Goal: Transaction & Acquisition: Purchase product/service

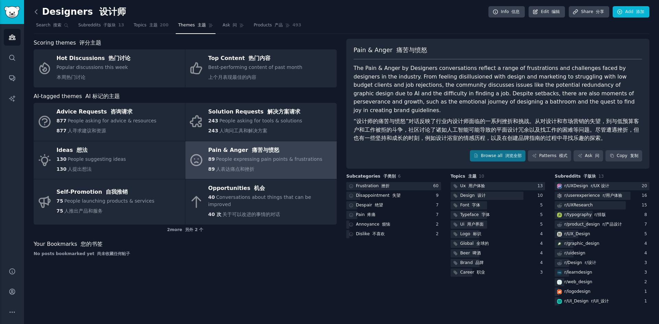
click at [35, 13] on icon at bounding box center [36, 11] width 7 height 7
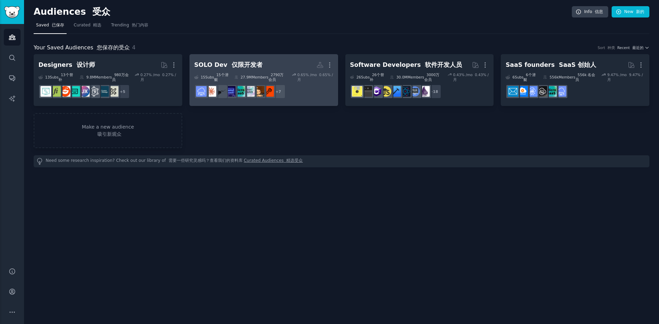
click at [277, 73] on font "2790万会员" at bounding box center [275, 77] width 15 height 9
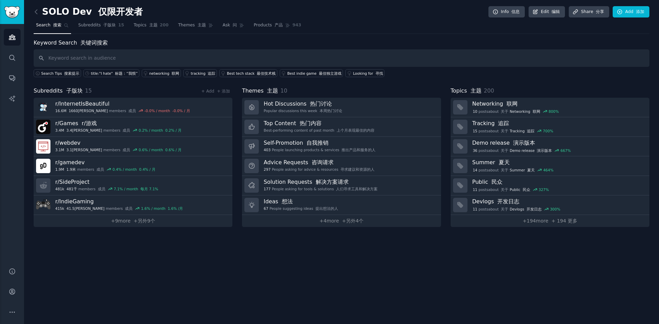
click at [301, 264] on div "SOLO Dev 仅限开发者 Info 信息 Edit 编辑 Share 分享 Add 添加 Search 搜索 Subreddits 子版块 15 Topi…" at bounding box center [341, 162] width 635 height 324
click at [353, 17] on div "SOLO Dev 仅限开发者 Info 信息 Edit 编辑 Share 分享 Add 添加" at bounding box center [342, 13] width 616 height 14
click at [374, 18] on div "SOLO Dev 仅限开发者 Info 信息 Edit 编辑 Share 分享 Add 添加" at bounding box center [342, 13] width 616 height 14
click at [310, 265] on div "SOLO Dev 仅限开发者 Info 信息 Edit 编辑 Share 分享 Add 添加 Search 搜索 Subreddits 子版块 15 Topi…" at bounding box center [341, 162] width 635 height 324
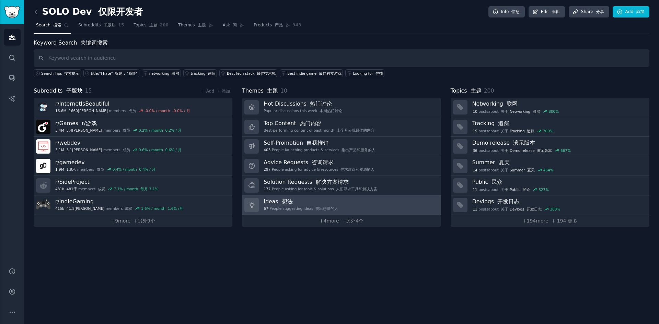
click at [350, 202] on link "Ideas 想法 67 People suggesting ideas 提出想法的人" at bounding box center [341, 206] width 199 height 20
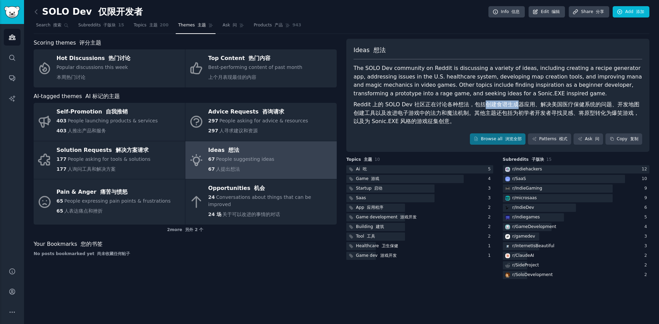
drag, startPoint x: 485, startPoint y: 103, endPoint x: 514, endPoint y: 104, distance: 29.6
click at [514, 104] on font "Reddit 上的 SOLO Dev 社区正在讨论各种想法，包括创建食谱生成器应用、解决美国医疗保健系统的问题、开发地图创建工具以及改进电子游戏中的法力和魔法…" at bounding box center [497, 112] width 286 height 23
click at [523, 104] on font "Reddit 上的 SOLO Dev 社区正在讨论各种想法，包括创建食谱生成器应用、解决美国医疗保健系统的问题、开发地图创建工具以及改进电子游戏中的法力和魔法…" at bounding box center [497, 112] width 286 height 23
drag, startPoint x: 596, startPoint y: 105, endPoint x: 525, endPoint y: 106, distance: 71.1
click at [525, 106] on font "Reddit 上的 SOLO Dev 社区正在讨论各种想法，包括创建食谱生成器应用、解决美国医疗保健系统的问题、开发地图创建工具以及改进电子游戏中的法力和魔法…" at bounding box center [497, 112] width 286 height 23
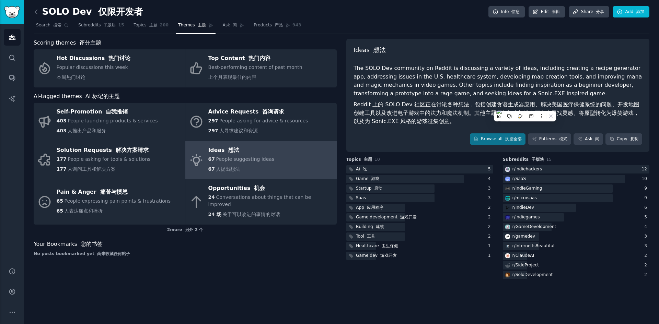
click at [517, 105] on font "Reddit 上的 SOLO Dev 社区正在讨论各种想法，包括创建食谱生成器应用、解决美国医疗保健系统的问题、开发地图创建工具以及改进电子游戏中的法力和魔法…" at bounding box center [497, 112] width 286 height 23
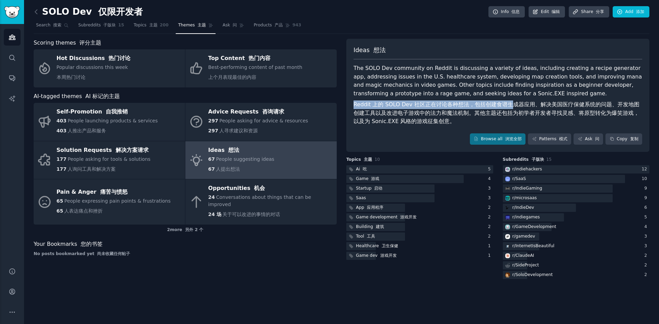
drag, startPoint x: 537, startPoint y: 103, endPoint x: 564, endPoint y: 99, distance: 27.0
click at [564, 99] on div "The SOLO Dev community on Reddit is discussing a variety of ideas, including cr…" at bounding box center [498, 96] width 289 height 65
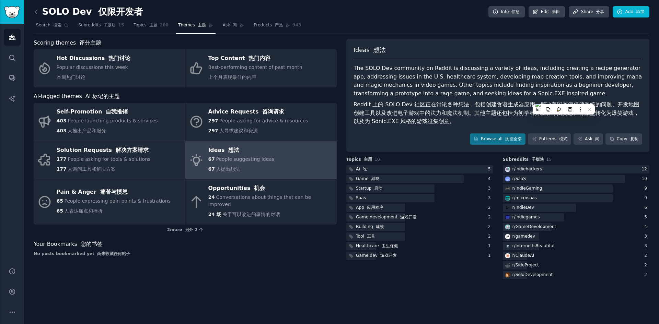
click at [448, 112] on font "Reddit 上的 SOLO Dev 社区正在讨论各种想法，包括创建食谱生成器应用、解决美国医疗保健系统的问题、开发地图创建工具以及改进电子游戏中的法力和魔法…" at bounding box center [497, 112] width 286 height 23
drag, startPoint x: 427, startPoint y: 115, endPoint x: 502, endPoint y: 110, distance: 75.1
click at [502, 110] on font "Reddit 上的 SOLO Dev 社区正在讨论各种想法，包括创建食谱生成器应用、解决美国医疗保健系统的问题、开发地图创建工具以及改进电子游戏中的法力和魔法…" at bounding box center [497, 112] width 286 height 23
click at [556, 115] on font "Reddit 上的 SOLO Dev 社区正在讨论各种想法，包括创建食谱生成器应用、解决美国医疗保健系统的问题、开发地图创建工具以及改进电子游戏中的法力和魔法…" at bounding box center [497, 112] width 286 height 23
drag, startPoint x: 512, startPoint y: 113, endPoint x: 574, endPoint y: 113, distance: 62.1
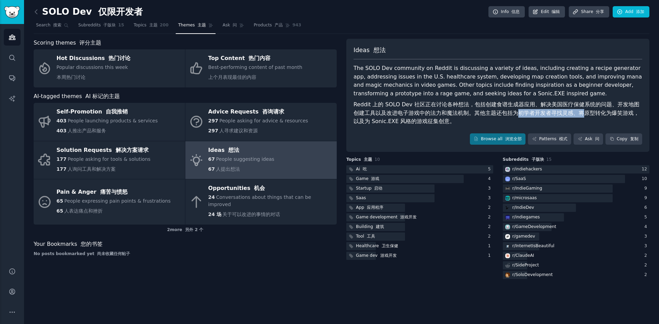
click at [574, 113] on font "Reddit 上的 SOLO Dev 社区正在讨论各种想法，包括创建食谱生成器应用、解决美国医疗保健系统的问题、开发地图创建工具以及改进电子游戏中的法力和魔法…" at bounding box center [497, 112] width 286 height 23
click at [599, 114] on font "Reddit 上的 SOLO Dev 社区正在讨论各种想法，包括创建食谱生成器应用、解决美国医疗保健系统的问题、开发地图创建工具以及改进电子游戏中的法力和魔法…" at bounding box center [497, 112] width 286 height 23
drag, startPoint x: 613, startPoint y: 112, endPoint x: 565, endPoint y: 114, distance: 47.8
click at [565, 114] on font "Reddit 上的 SOLO Dev 社区正在讨论各种想法，包括创建食谱生成器应用、解决美国医疗保健系统的问题、开发地图创建工具以及改进电子游戏中的法力和魔法…" at bounding box center [497, 112] width 286 height 23
click at [562, 114] on font "Reddit 上的 SOLO Dev 社区正在讨论各种想法，包括创建食谱生成器应用、解决美国医疗保健系统的问题、开发地图创建工具以及改进电子游戏中的法力和魔法…" at bounding box center [497, 112] width 286 height 23
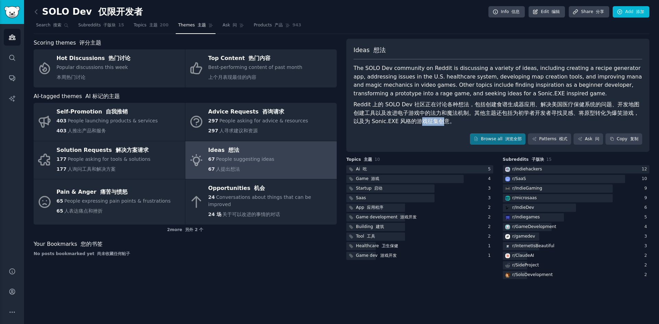
drag, startPoint x: 428, startPoint y: 119, endPoint x: 408, endPoint y: 122, distance: 21.0
click at [408, 122] on font "Reddit 上的 SOLO Dev 社区正在讨论各种想法，包括创建食谱生成器应用、解决美国医疗保健系统的问题、开发地图创建工具以及改进电子游戏中的法力和魔法…" at bounding box center [497, 112] width 286 height 23
click at [417, 110] on font "Reddit 上的 SOLO Dev 社区正在讨论各种想法，包括创建食谱生成器应用、解决美国医疗保健系统的问题、开发地图创建工具以及改进电子游戏中的法力和魔法…" at bounding box center [497, 112] width 286 height 23
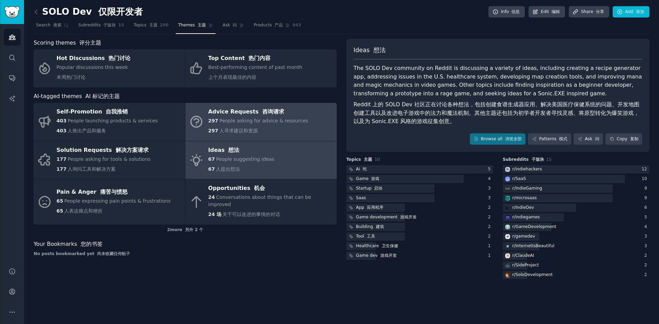
click at [286, 119] on span "People asking for advice & resources" at bounding box center [263, 120] width 89 height 5
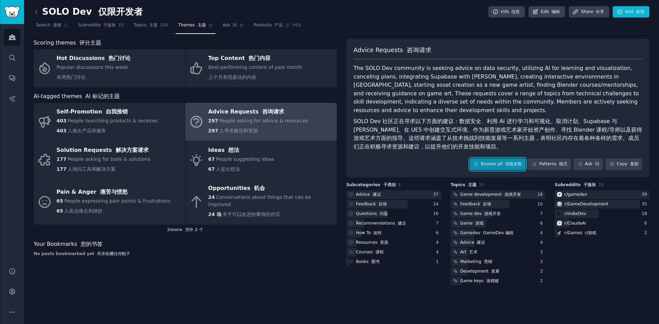
click at [501, 165] on link "Browse all 浏览全部" at bounding box center [498, 165] width 56 height 12
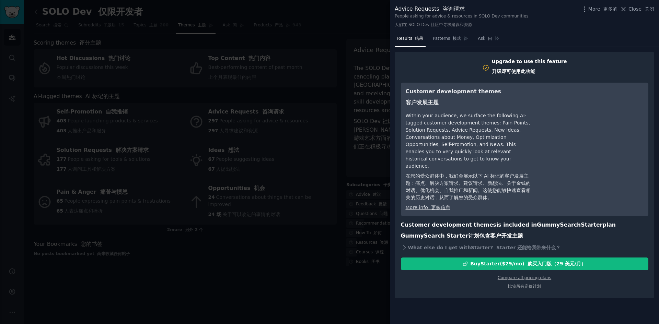
click at [353, 14] on div at bounding box center [329, 162] width 659 height 324
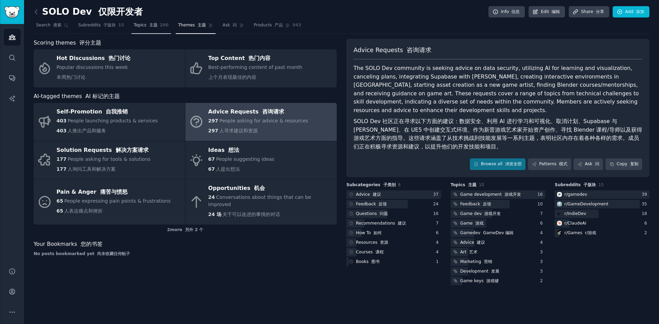
click at [160, 25] on span "200" at bounding box center [164, 25] width 9 height 6
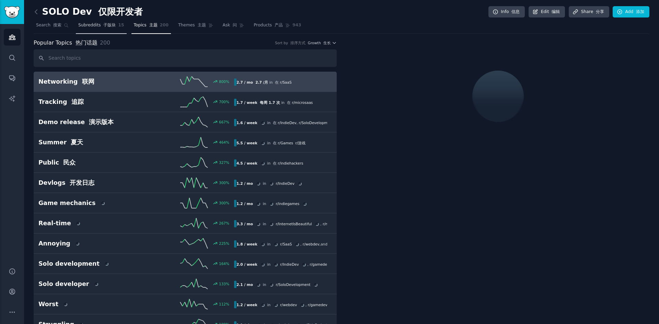
click at [107, 24] on font "子版块" at bounding box center [109, 25] width 12 height 5
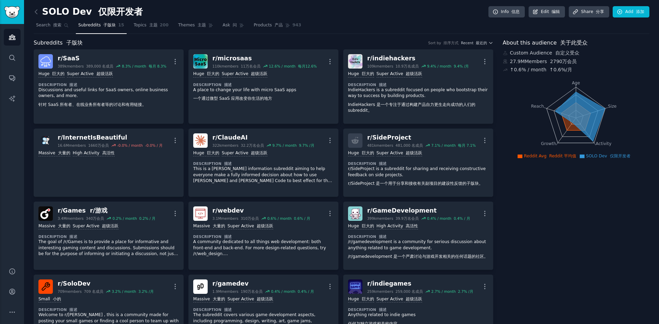
click at [389, 8] on div "SOLO Dev 仅限开发者 Info 信息 Edit 编辑 Share 分享 Add 添加" at bounding box center [342, 13] width 616 height 14
click at [413, 11] on div "SOLO Dev 仅限开发者 Info 信息 Edit 编辑 Share 分享 Add 添加" at bounding box center [342, 13] width 616 height 14
click at [35, 12] on icon at bounding box center [36, 12] width 2 height 4
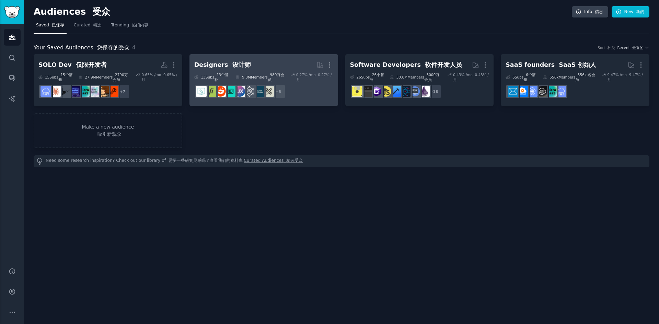
click at [270, 64] on h2 "Designers 设计师 More" at bounding box center [263, 65] width 139 height 12
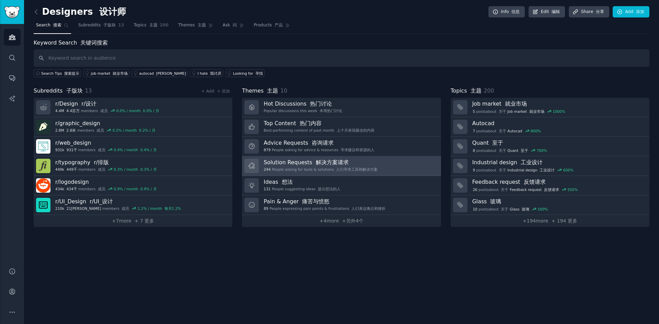
click at [353, 167] on div "Solution Requests 解决方案请求 244 People asking for tools & solutions 人们寻求工具和解决方案" at bounding box center [321, 166] width 114 height 14
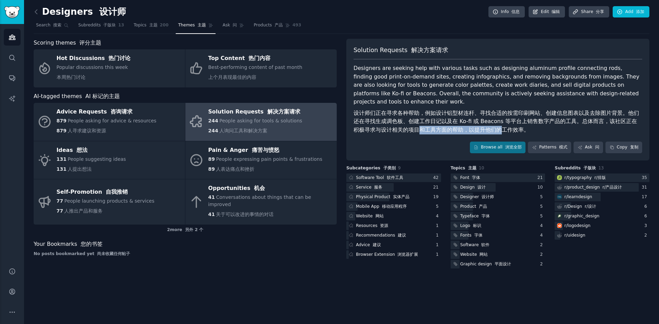
drag, startPoint x: 409, startPoint y: 130, endPoint x: 486, endPoint y: 128, distance: 77.6
click at [486, 128] on font "设计师们正在寻求各种帮助，例如设计铝型材连杆、寻找合适的按需印刷网站、创建信息图表以及去除图片背景。他们还在寻找生成调色板、创建工作日记以及在 Ko-fi 或…" at bounding box center [497, 121] width 286 height 23
click at [489, 150] on link "Browse all 浏览全部" at bounding box center [498, 148] width 56 height 12
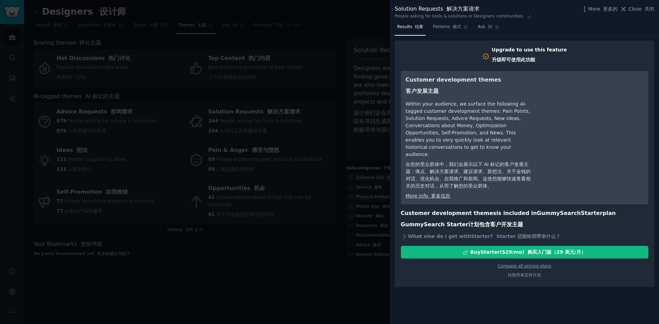
click at [345, 28] on div at bounding box center [329, 162] width 659 height 324
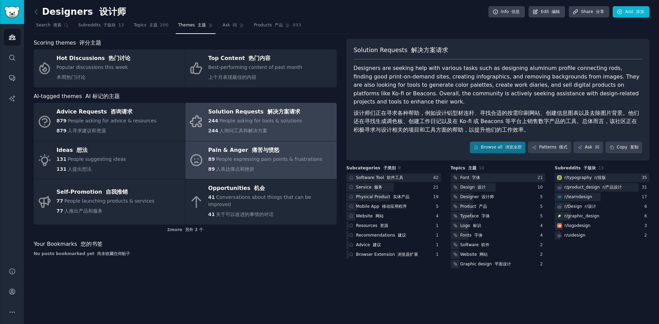
click at [263, 152] on font "痛苦与愤怒" at bounding box center [265, 150] width 27 height 7
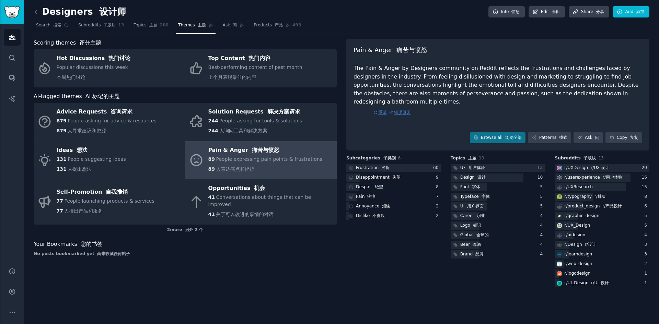
click at [381, 112] on font "重试" at bounding box center [380, 112] width 13 height 9
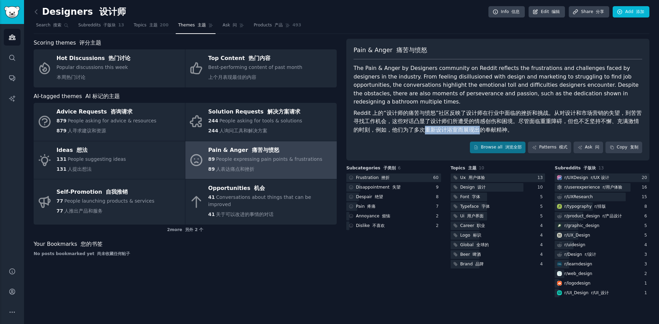
drag, startPoint x: 435, startPoint y: 130, endPoint x: 464, endPoint y: 130, distance: 28.8
click at [469, 130] on font "Reddit 上的“设计师的痛苦与愤怒”社区反映了设计师在行业中面临的挫折和挑战。从对设计和市场营销的失望，到苦苦寻找工作机会，这些对话凸显了设计师们所遭受的…" at bounding box center [498, 121] width 288 height 23
click at [397, 130] on font "Reddit 上的“设计师的痛苦与愤怒”社区反映了设计师在行业中面临的挫折和挑战。从对设计和市场营销的失望，到苦苦寻找工作机会，这些对话凸显了设计师们所遭受的…" at bounding box center [498, 121] width 288 height 23
drag, startPoint x: 395, startPoint y: 130, endPoint x: 439, endPoint y: 130, distance: 43.9
click at [439, 130] on font "Reddit 上的“设计师的痛苦与愤怒”社区反映了设计师在行业中面临的挫折和挑战。从对设计和市场营销的失望，到苦苦寻找工作机会，这些对话凸显了设计师们所遭受的…" at bounding box center [498, 121] width 288 height 23
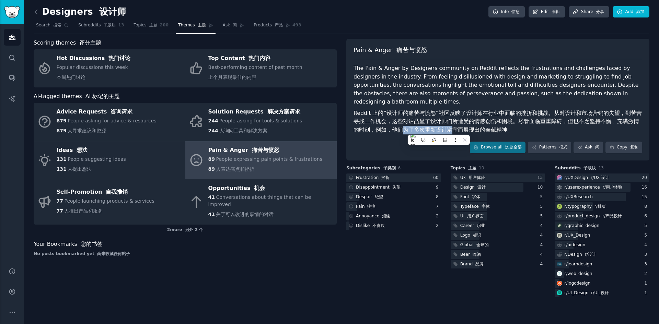
click at [439, 129] on font "Reddit 上的“设计师的痛苦与愤怒”社区反映了设计师在行业中面临的挫折和挑战。从对设计和市场营销的失望，到苦苦寻找工作机会，这些对话凸显了设计师们所遭受的…" at bounding box center [498, 121] width 288 height 23
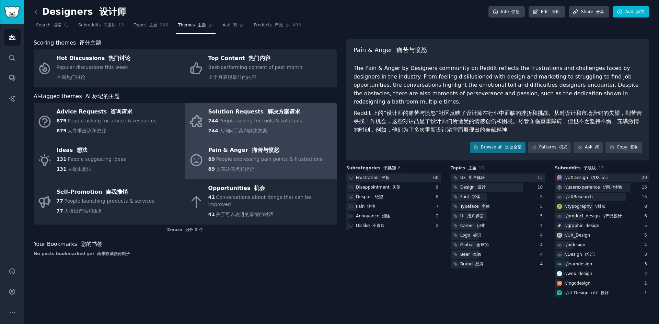
click at [300, 121] on link "Solution Requests 解决方案请求 244 People asking for tools & solutions 244 人询问工具和解决方案" at bounding box center [260, 122] width 151 height 38
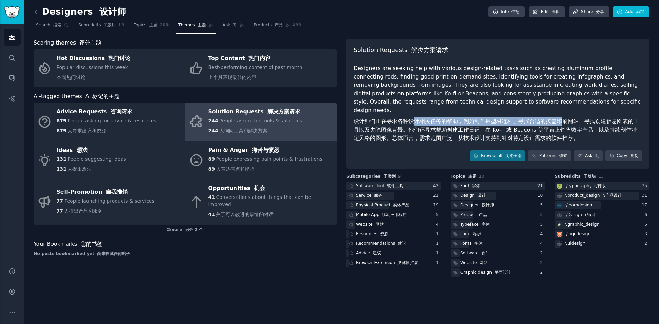
drag, startPoint x: 412, startPoint y: 114, endPoint x: 560, endPoint y: 113, distance: 148.7
click at [560, 118] on font "设计师们正在寻求各种设计相关任务的帮助，例如制作铝型材连杆、寻找合适的按需印刷网站、寻找创建信息图表的工具以及去除图像背景。他们还寻求帮助创建工作日记、在 K…" at bounding box center [497, 129] width 286 height 23
click at [544, 118] on font "设计师们正在寻求各种设计相关任务的帮助，例如制作铝型材连杆、寻找合适的按需印刷网站、寻找创建信息图表的工具以及去除图像背景。他们还寻求帮助创建工作日记、在 K…" at bounding box center [497, 129] width 286 height 23
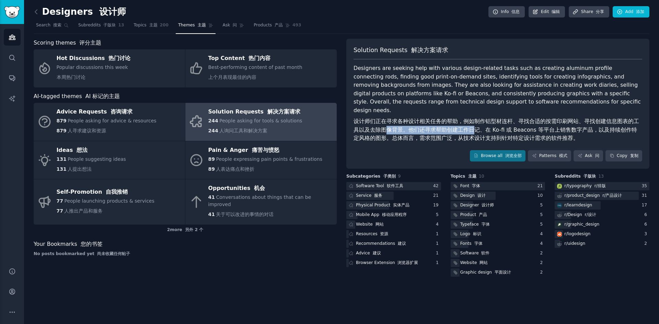
drag, startPoint x: 405, startPoint y: 125, endPoint x: 469, endPoint y: 117, distance: 64.6
click at [469, 117] on font "设计师们正在寻求各种设计相关任务的帮助，例如制作铝型材连杆、寻找合适的按需印刷网站、寻找创建信息图表的工具以及去除图像背景。他们还寻求帮助创建工作日记、在 K…" at bounding box center [498, 129] width 289 height 25
click at [450, 124] on button at bounding box center [453, 127] width 9 height 9
click at [438, 122] on font "设计师们正在寻求各种设计相关任务的帮助，例如制作铝型材连杆、寻找合适的按需印刷网站、寻找创建信息图表的工具以及去除图像背景。他们还寻求帮助创建工作日记、在 K…" at bounding box center [497, 129] width 286 height 23
drag, startPoint x: 427, startPoint y: 122, endPoint x: 505, endPoint y: 121, distance: 78.3
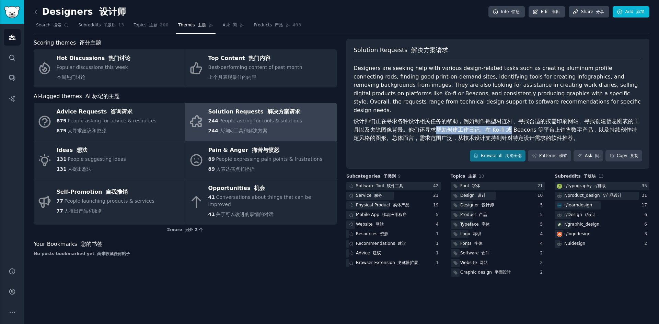
click at [505, 121] on font "设计师们正在寻求各种设计相关任务的帮助，例如制作铝型材连杆、寻找合适的按需印刷网站、寻找创建信息图表的工具以及去除图像背景。他们还寻求帮助创建工作日记、在 K…" at bounding box center [497, 129] width 286 height 23
click at [492, 121] on font "设计师们正在寻求各种设计相关任务的帮助，例如制作铝型材连杆、寻找合适的按需印刷网站、寻找创建信息图表的工具以及去除图像背景。他们还寻求帮助创建工作日记、在 K…" at bounding box center [497, 129] width 286 height 23
click at [497, 150] on link "Browse all 浏览全部" at bounding box center [498, 156] width 56 height 12
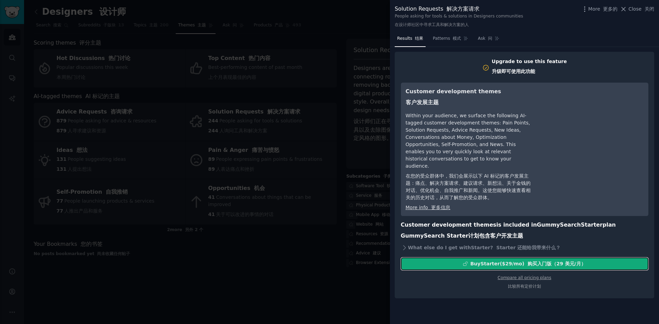
click at [503, 261] on div "Buy Starter ($ 29 /mo ) 购买入门版（29 美元/月）" at bounding box center [528, 264] width 116 height 7
